Goal: Check status: Check status

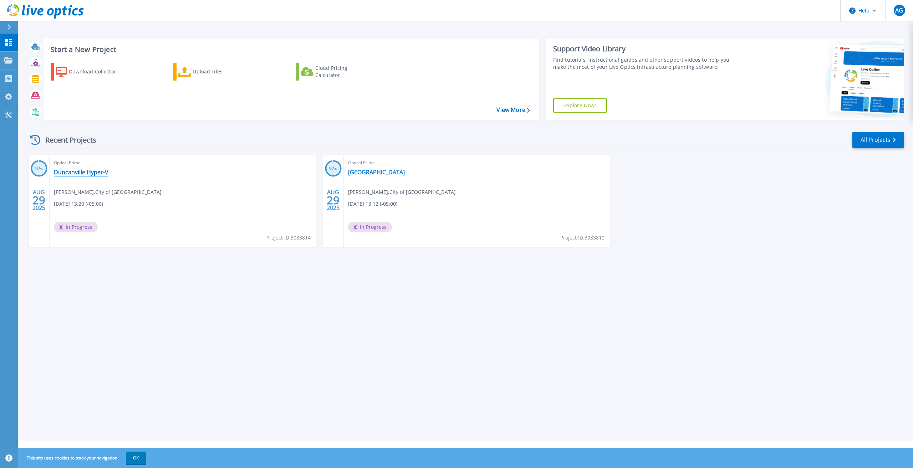
click at [87, 171] on link "Duncanville Hyper-V" at bounding box center [81, 172] width 55 height 7
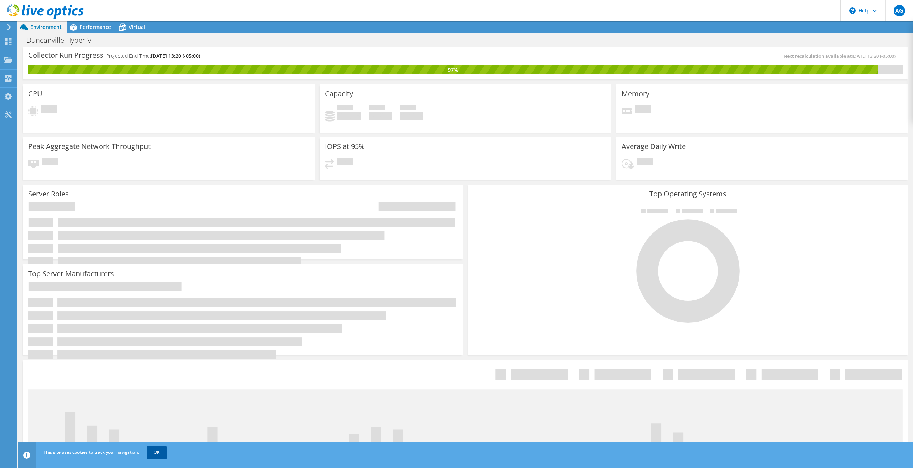
click at [154, 452] on link "OK" at bounding box center [157, 452] width 20 height 13
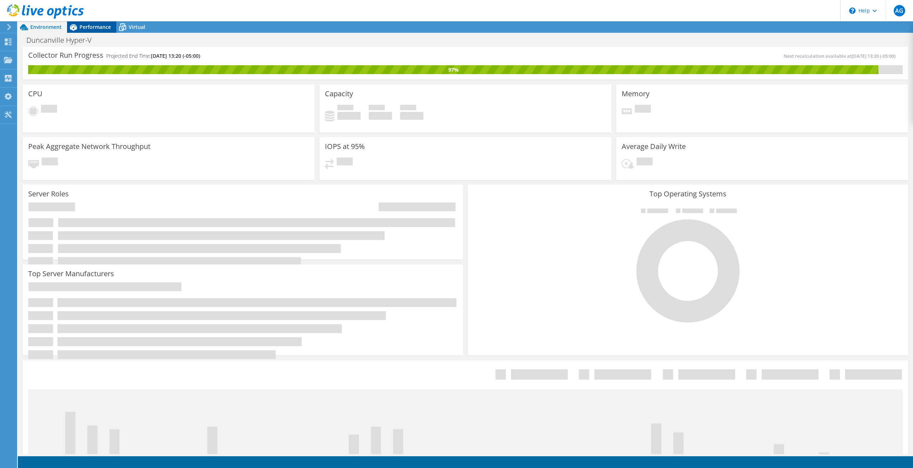
click at [95, 29] on span "Performance" at bounding box center [95, 27] width 31 height 7
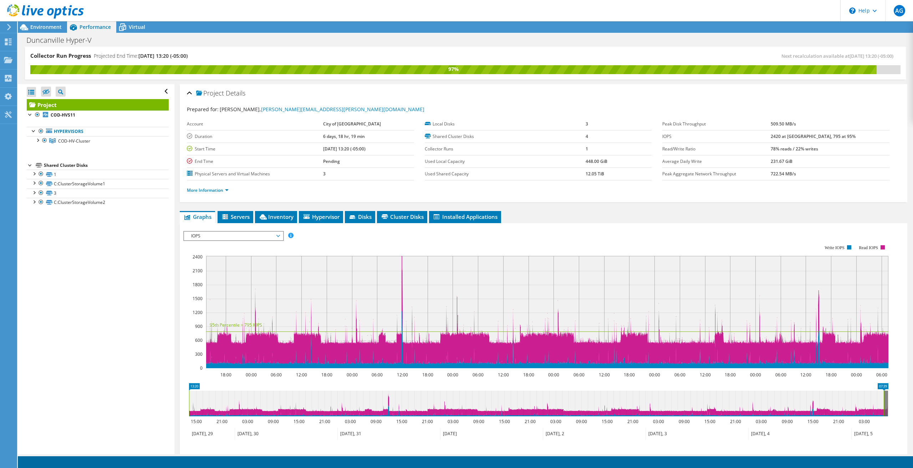
scroll to position [70, 0]
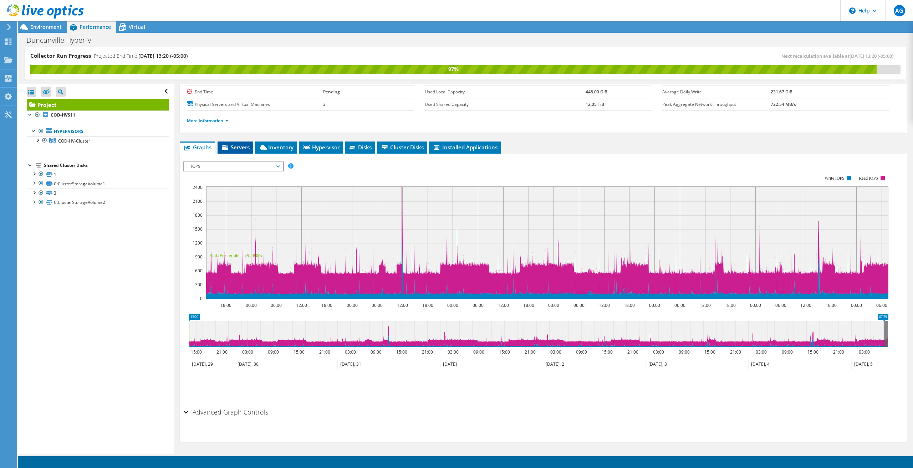
click at [237, 151] on li "Servers" at bounding box center [236, 148] width 36 height 12
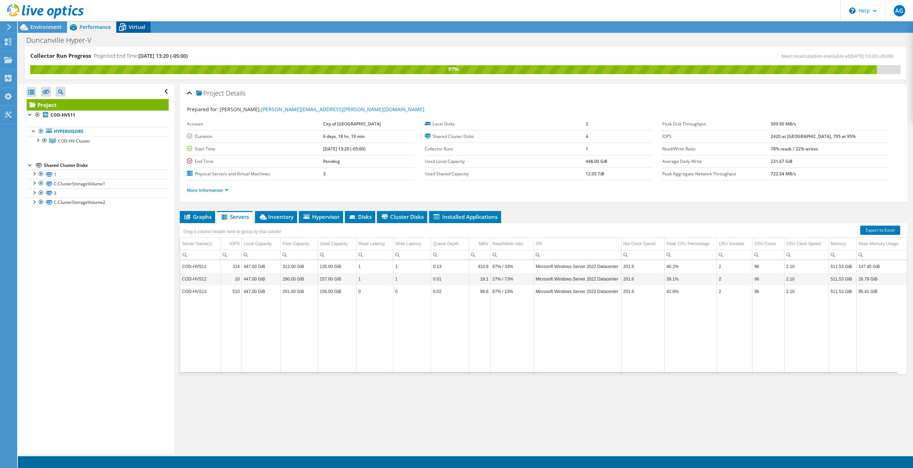
click at [133, 28] on span "Virtual" at bounding box center [137, 27] width 16 height 7
